Goal: Find specific page/section: Find specific page/section

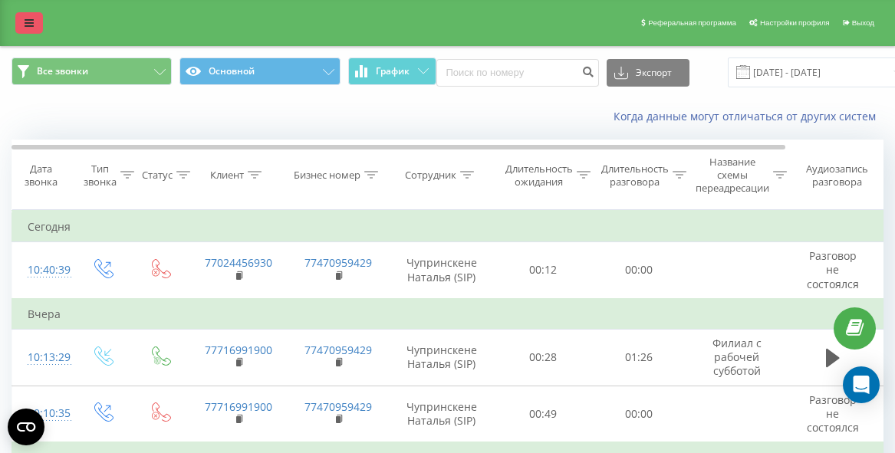
click at [28, 25] on icon at bounding box center [29, 23] width 9 height 11
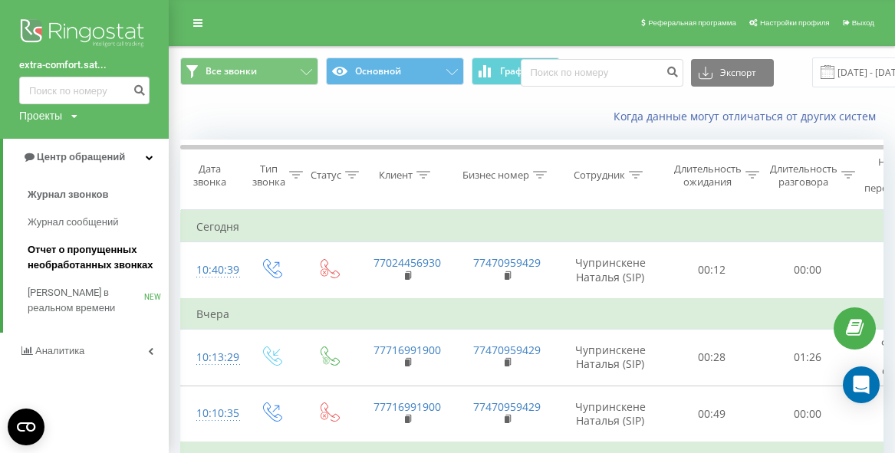
click at [54, 259] on span "Отчет о пропущенных необработанных звонках" at bounding box center [95, 257] width 134 height 31
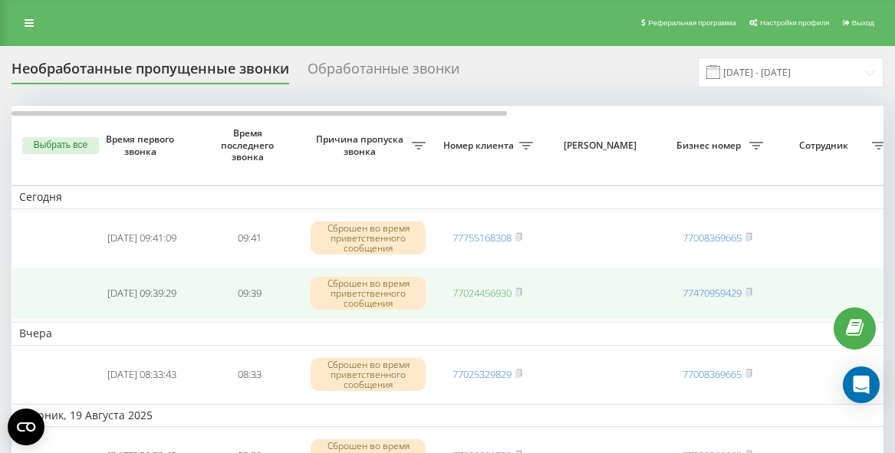
click at [483, 295] on link "77024456930" at bounding box center [482, 293] width 59 height 14
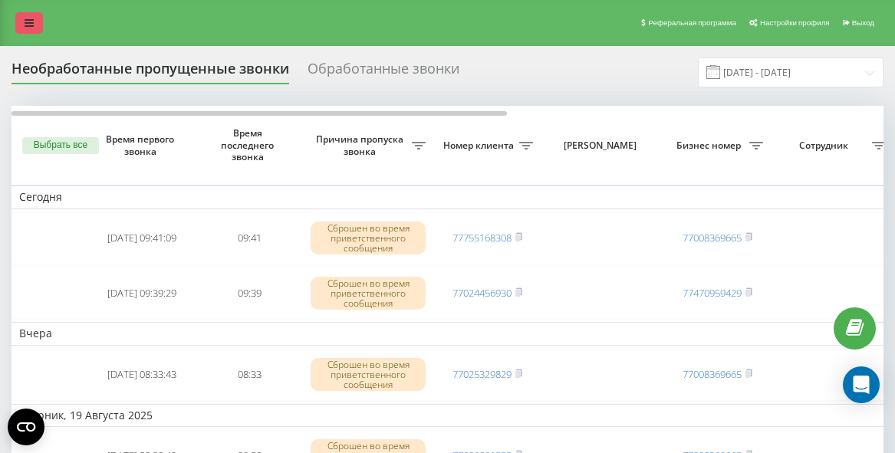
click at [26, 23] on icon at bounding box center [29, 23] width 9 height 11
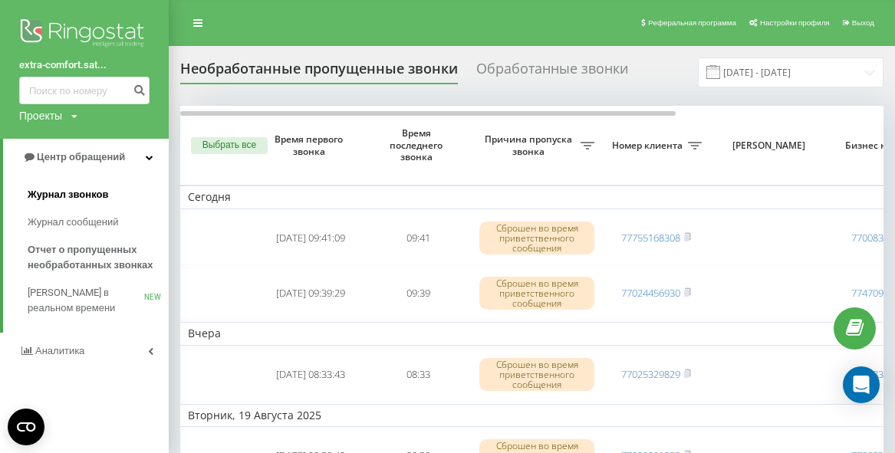
click at [36, 197] on span "Журнал звонков" at bounding box center [68, 194] width 81 height 15
